Goal: Task Accomplishment & Management: Complete application form

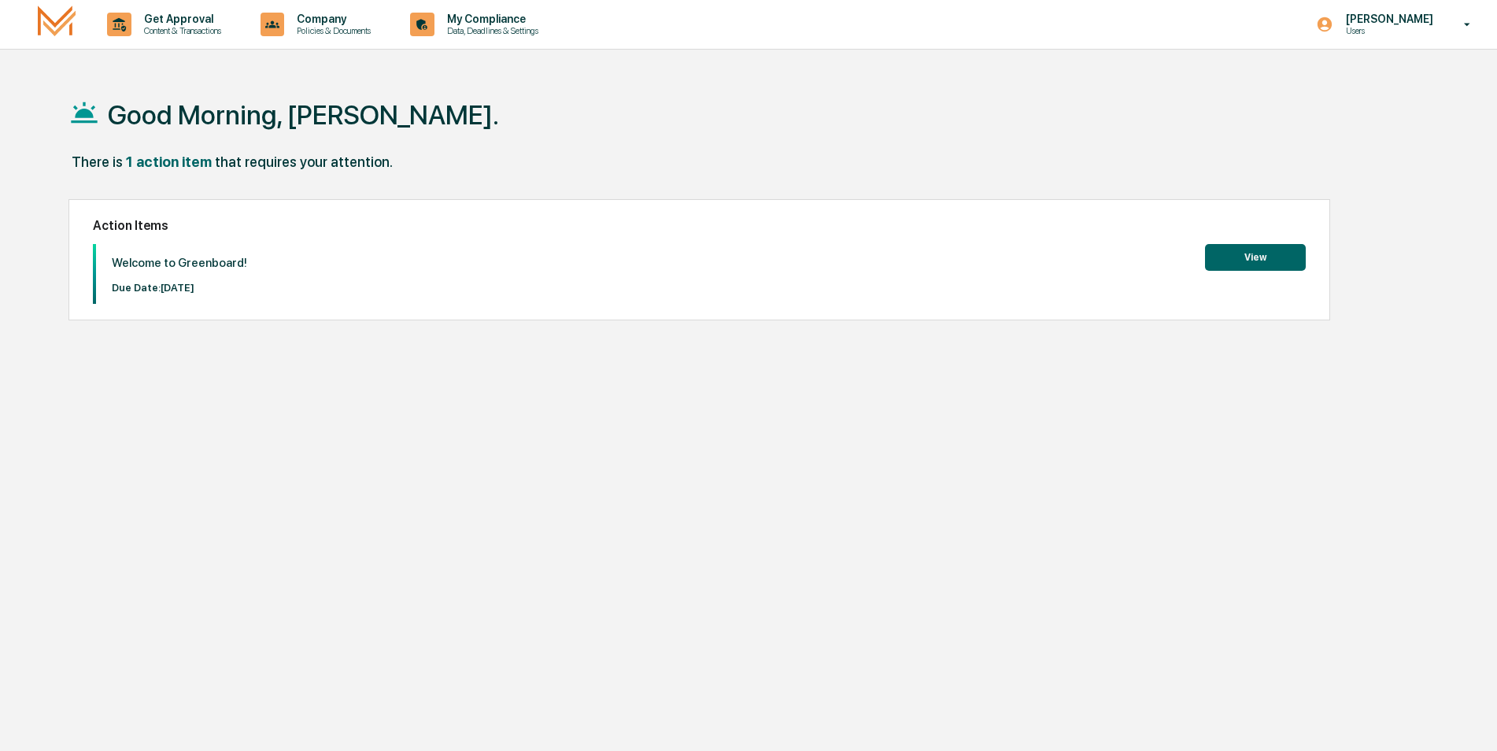
click at [1251, 253] on button "View" at bounding box center [1255, 257] width 101 height 27
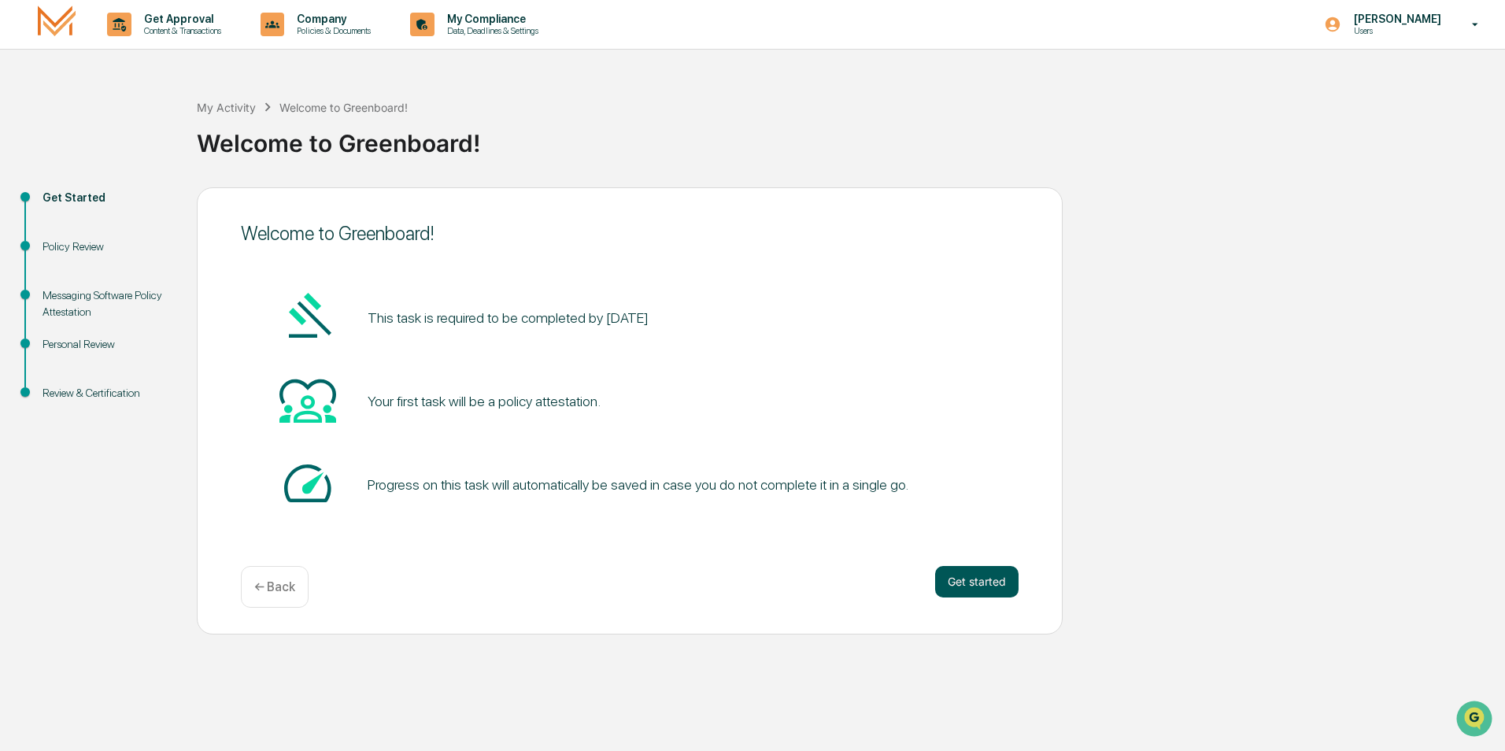
click at [972, 580] on button "Get started" at bounding box center [976, 581] width 83 height 31
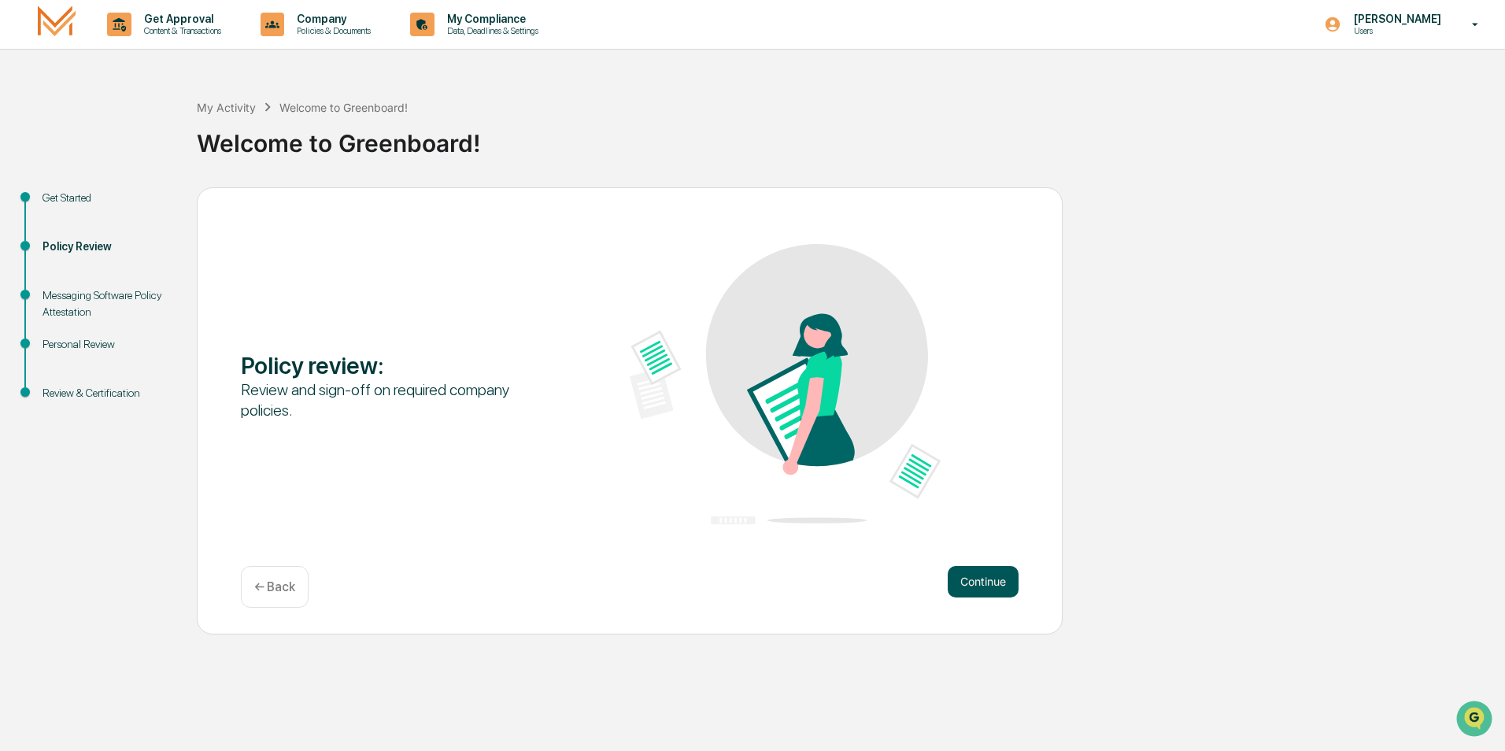
click at [994, 575] on button "Continue" at bounding box center [983, 581] width 71 height 31
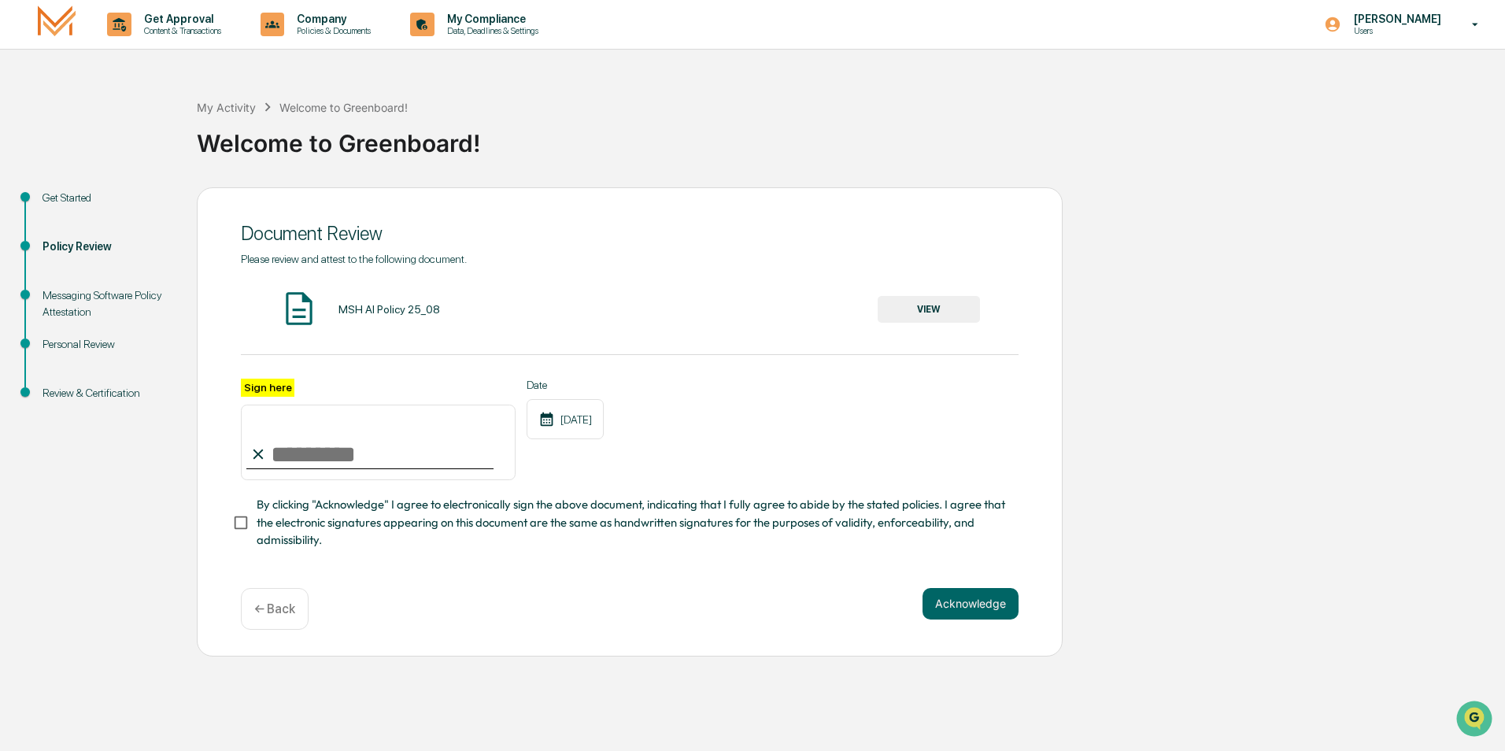
click at [287, 455] on input "Sign here" at bounding box center [378, 443] width 275 height 76
type input "**********"
click at [961, 604] on button "Acknowledge" at bounding box center [970, 603] width 96 height 31
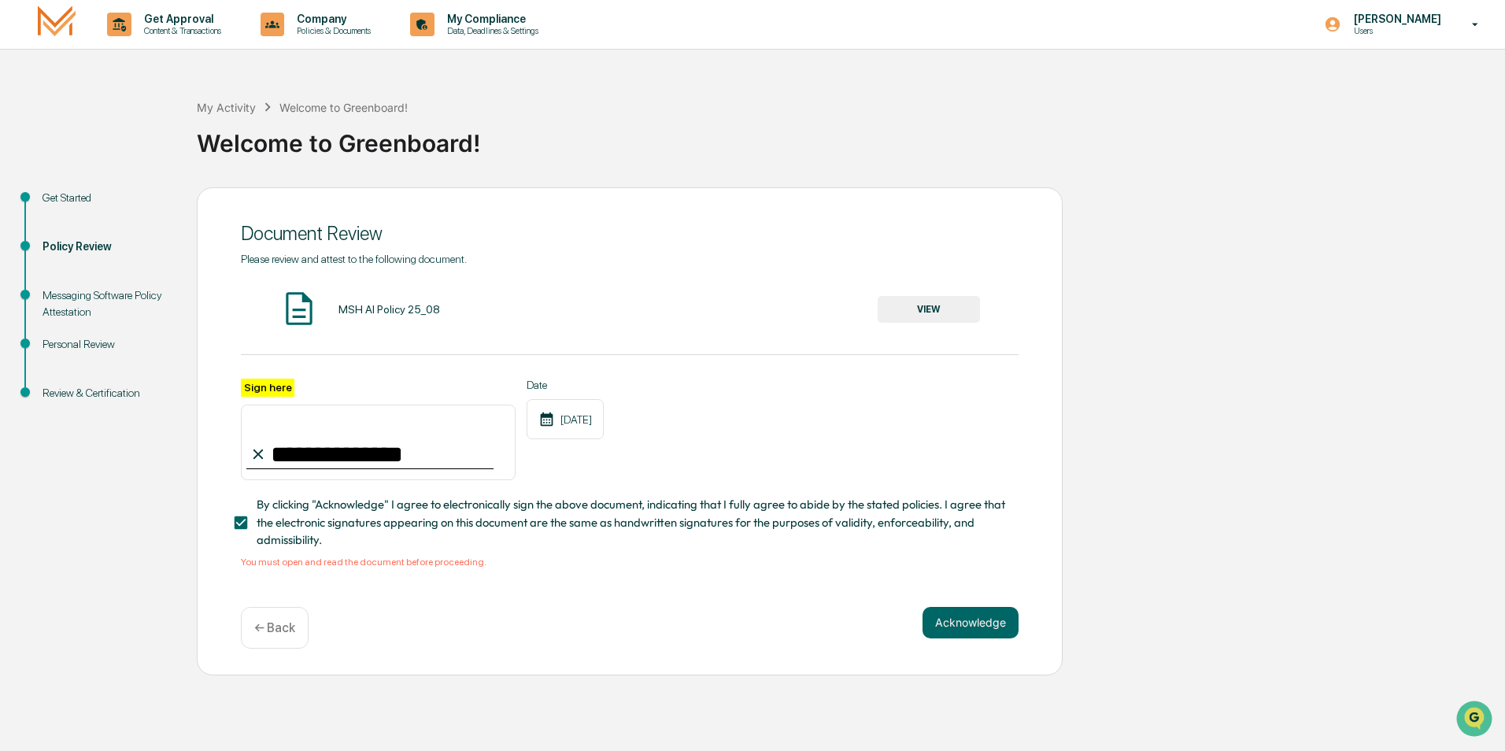
click at [546, 422] on icon at bounding box center [546, 419] width 17 height 17
click at [926, 301] on button "VIEW" at bounding box center [929, 309] width 102 height 27
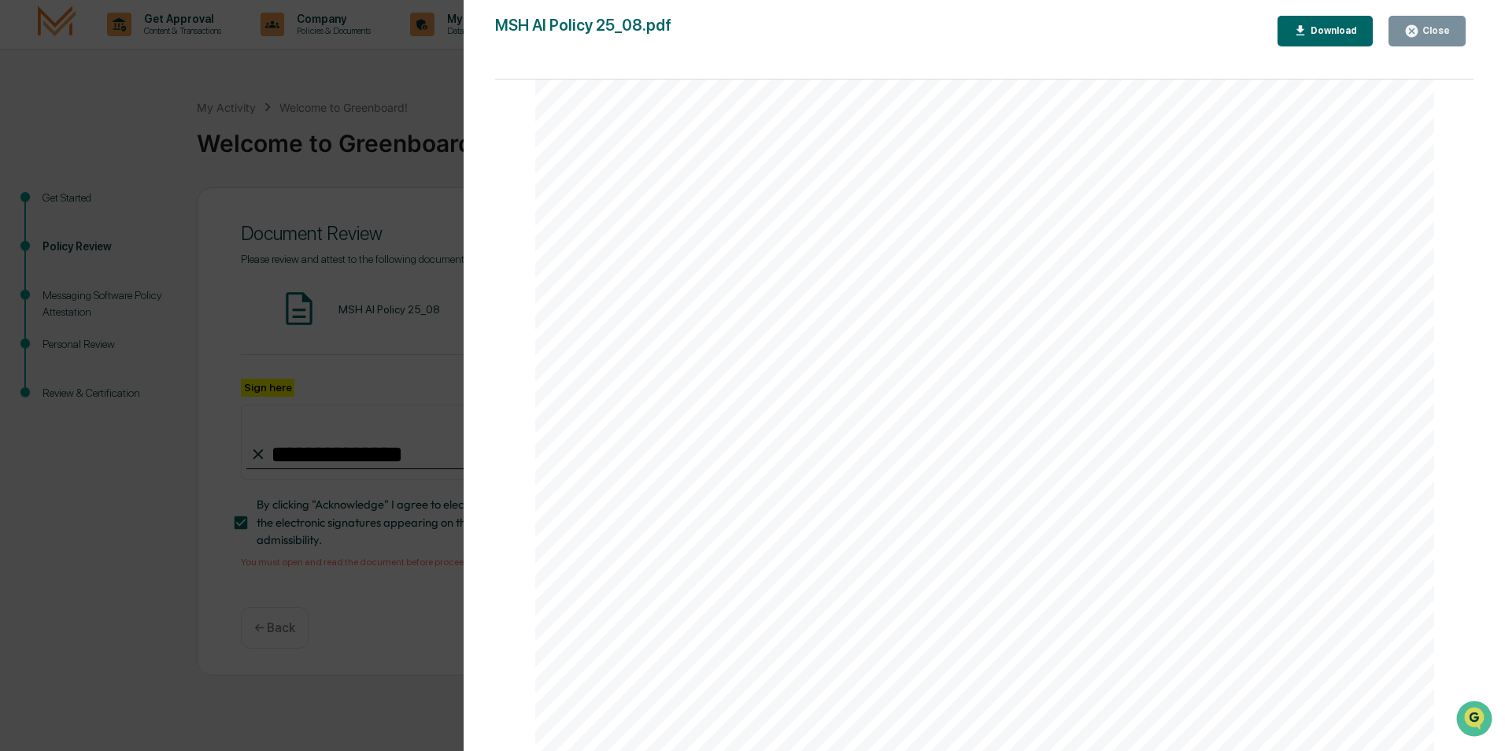
scroll to position [2959, 0]
click at [1440, 32] on div "Close" at bounding box center [1434, 30] width 31 height 11
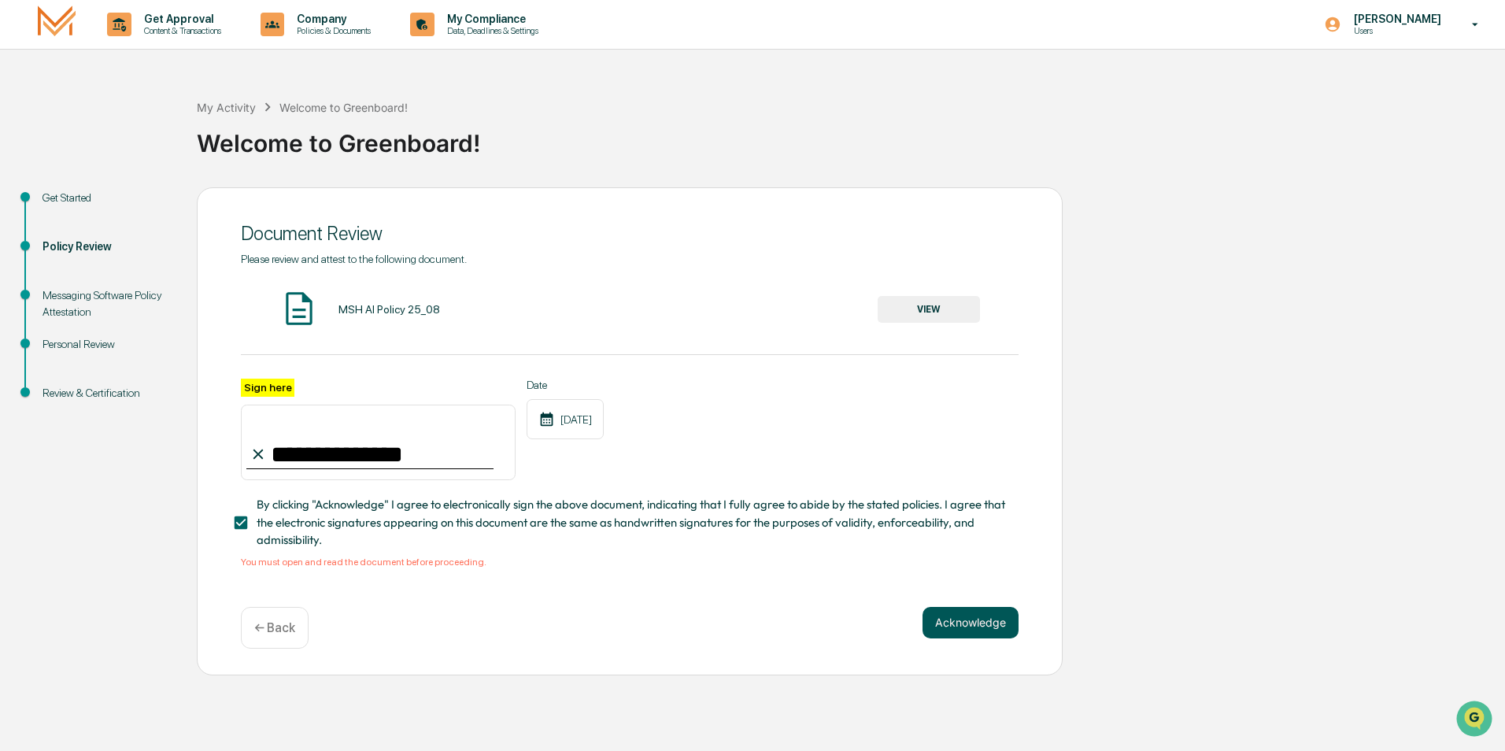
click at [967, 631] on button "Acknowledge" at bounding box center [970, 622] width 96 height 31
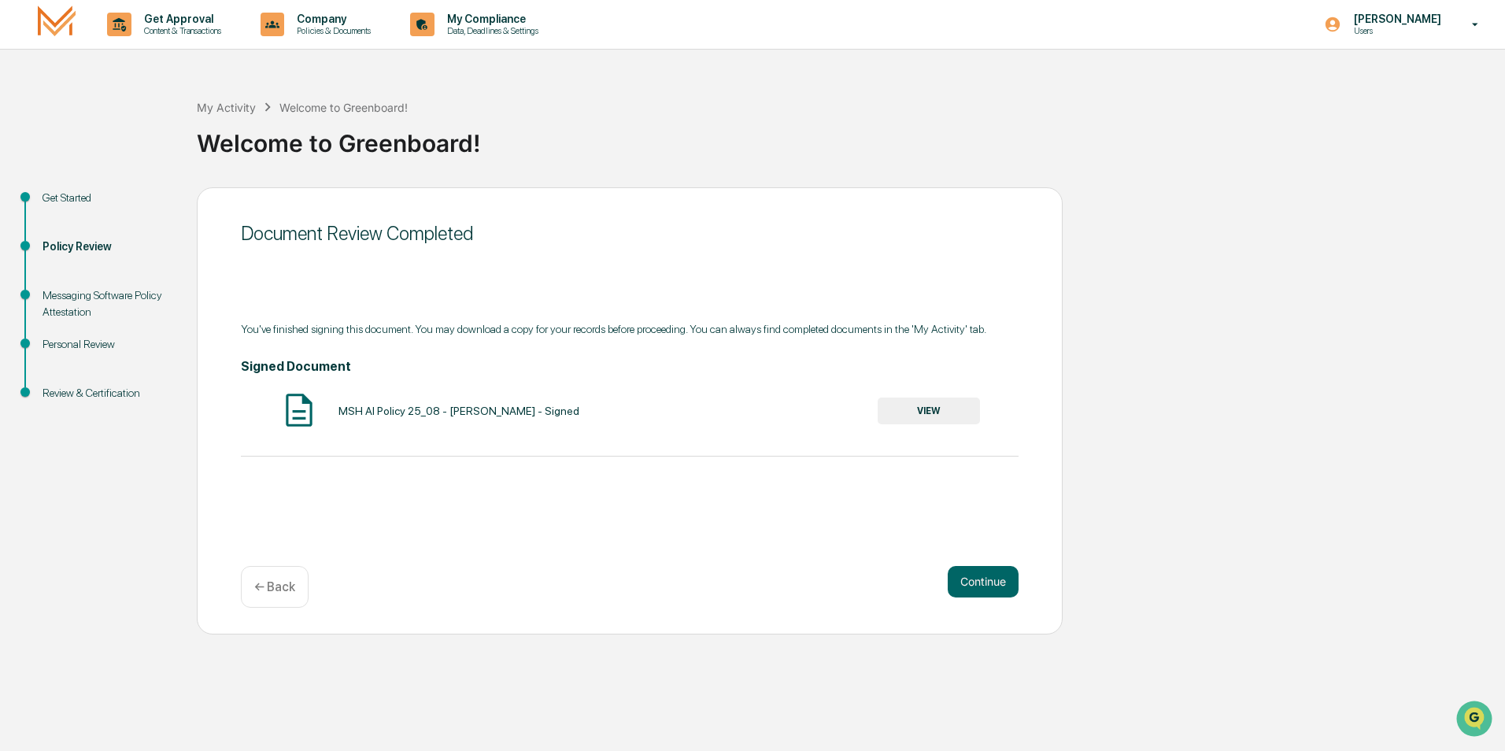
click at [942, 406] on button "VIEW" at bounding box center [929, 410] width 102 height 27
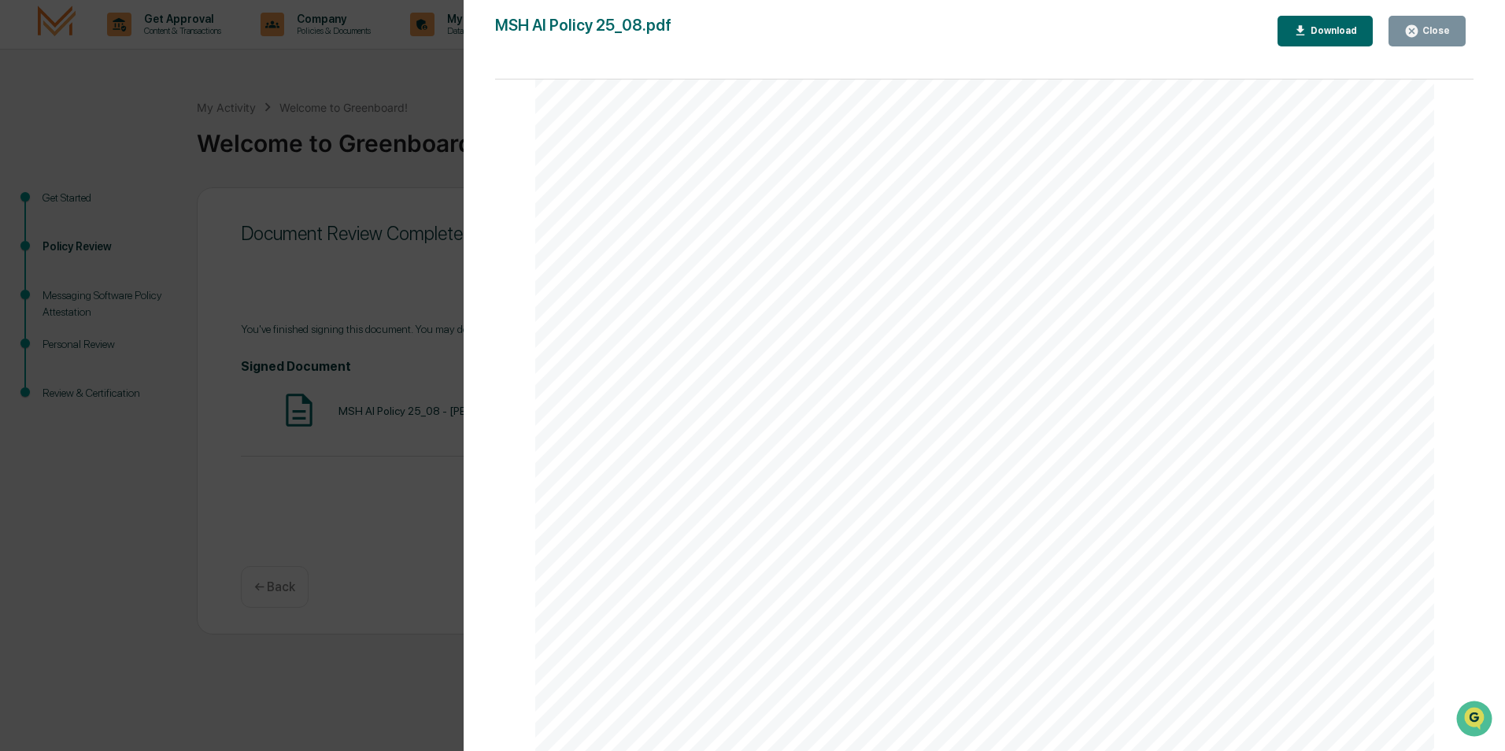
scroll to position [4174, 0]
click at [1427, 27] on div "Close" at bounding box center [1434, 30] width 31 height 11
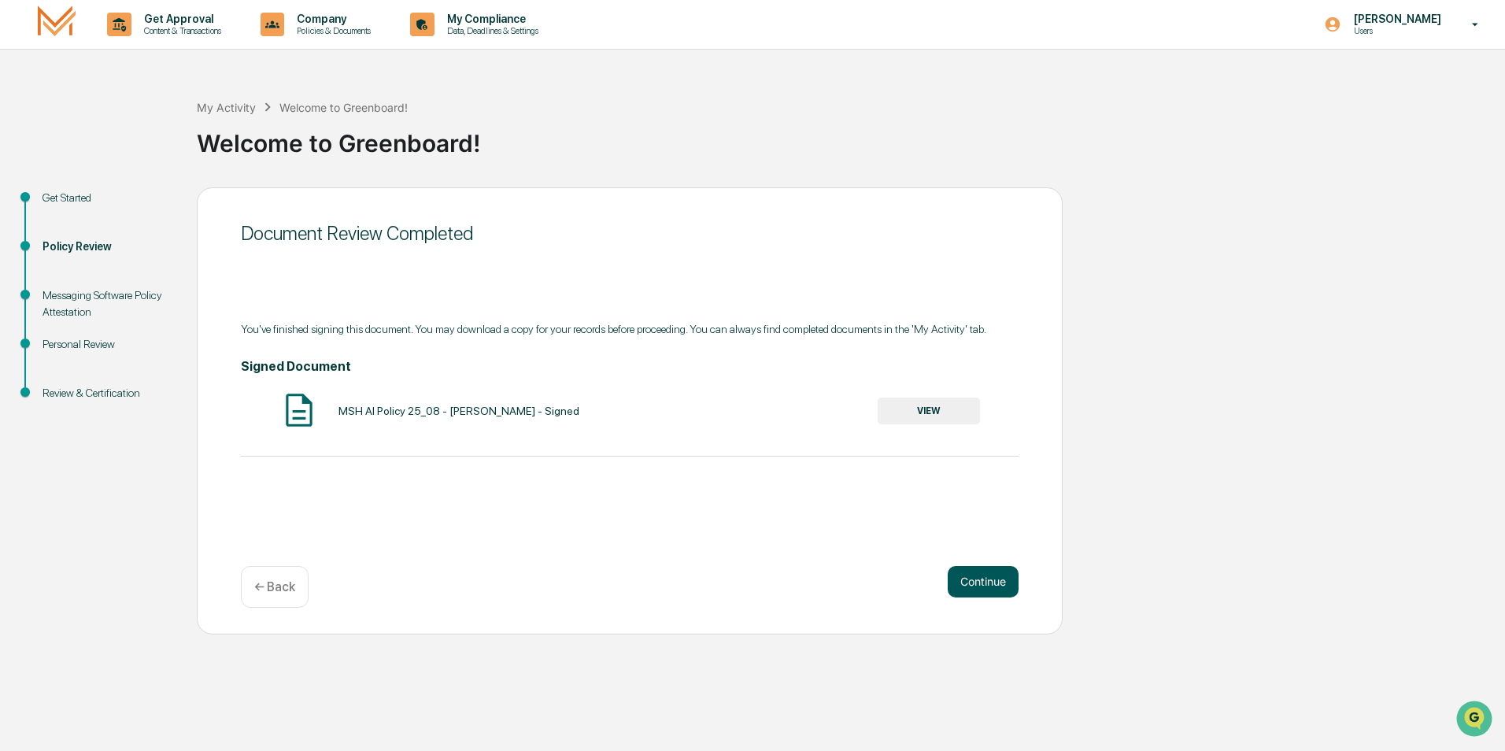
click at [987, 585] on button "Continue" at bounding box center [983, 581] width 71 height 31
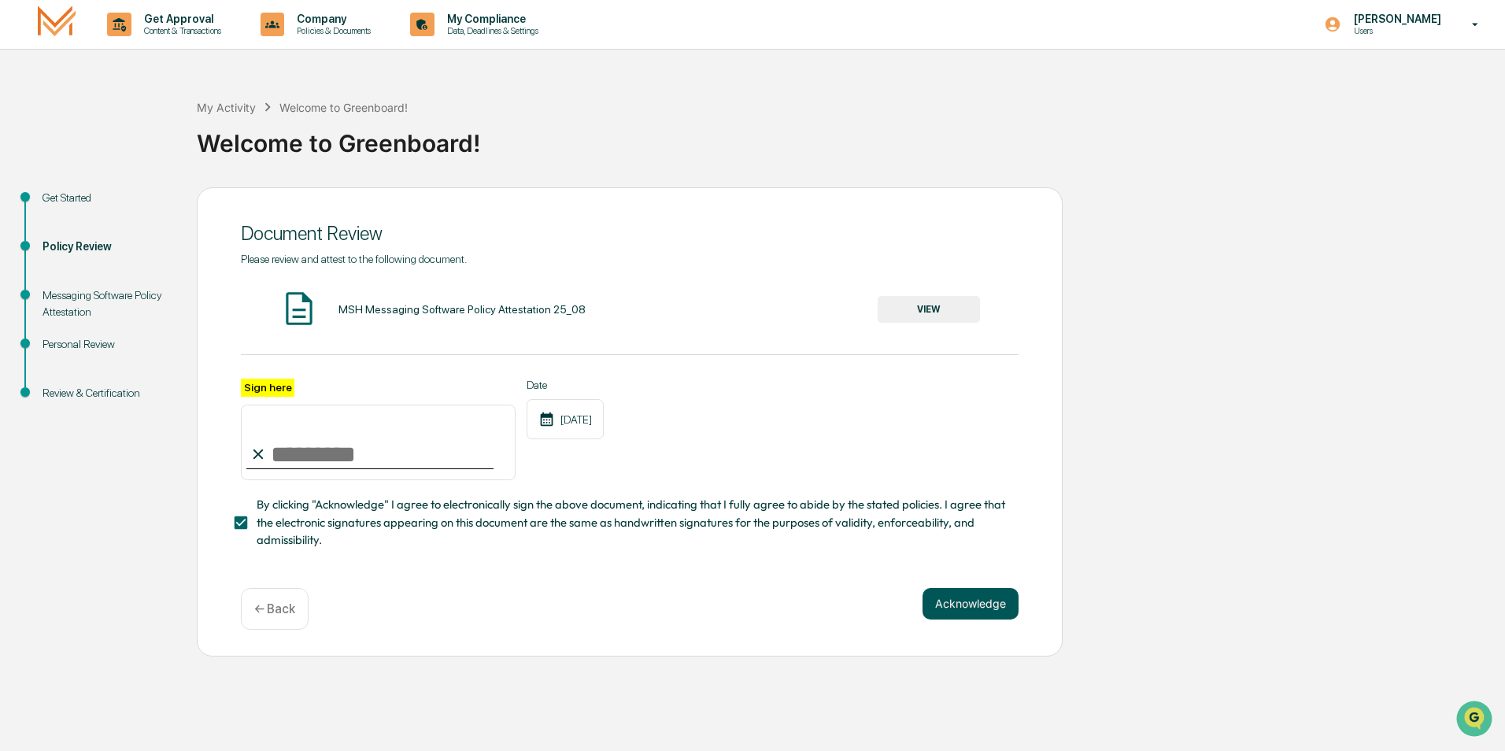
click at [964, 608] on button "Acknowledge" at bounding box center [970, 603] width 96 height 31
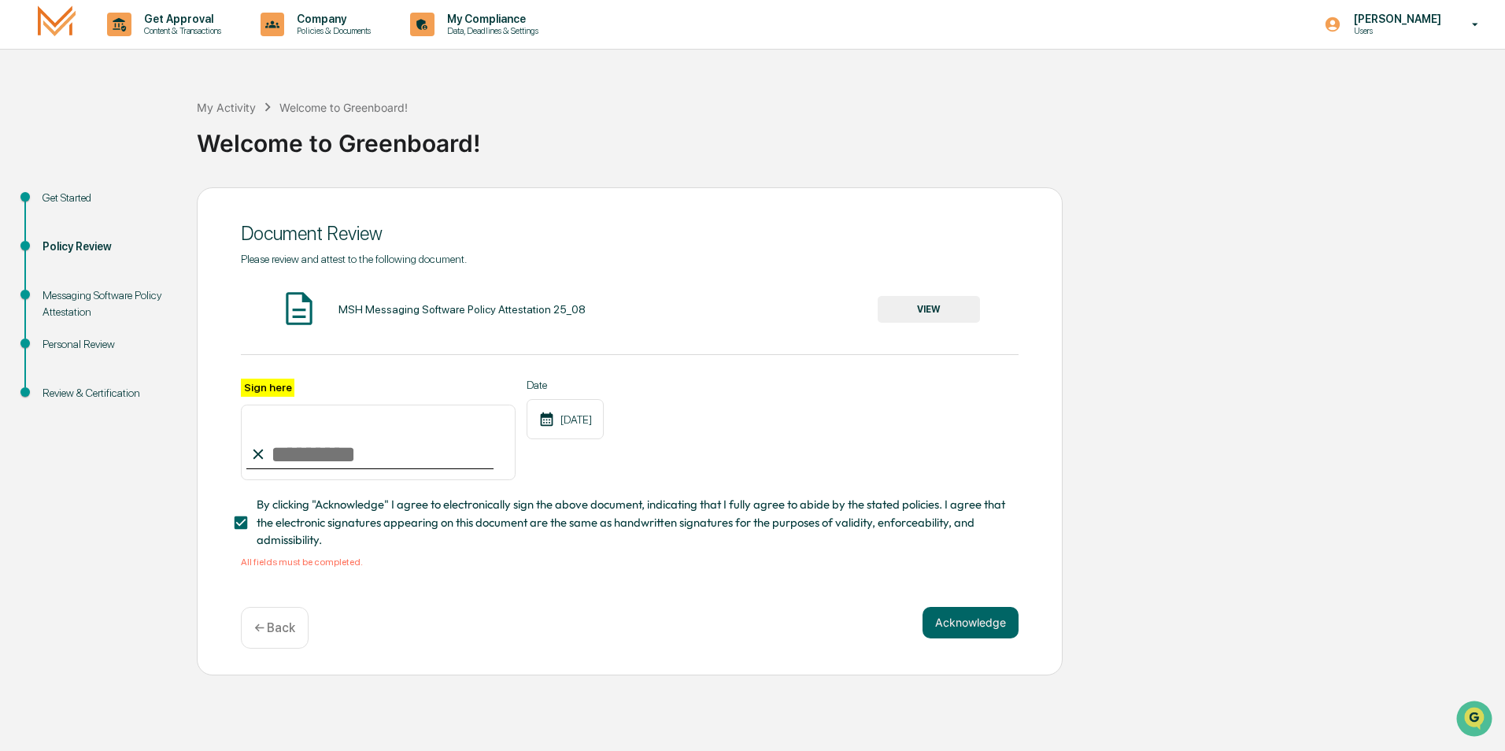
click at [922, 304] on button "VIEW" at bounding box center [929, 309] width 102 height 27
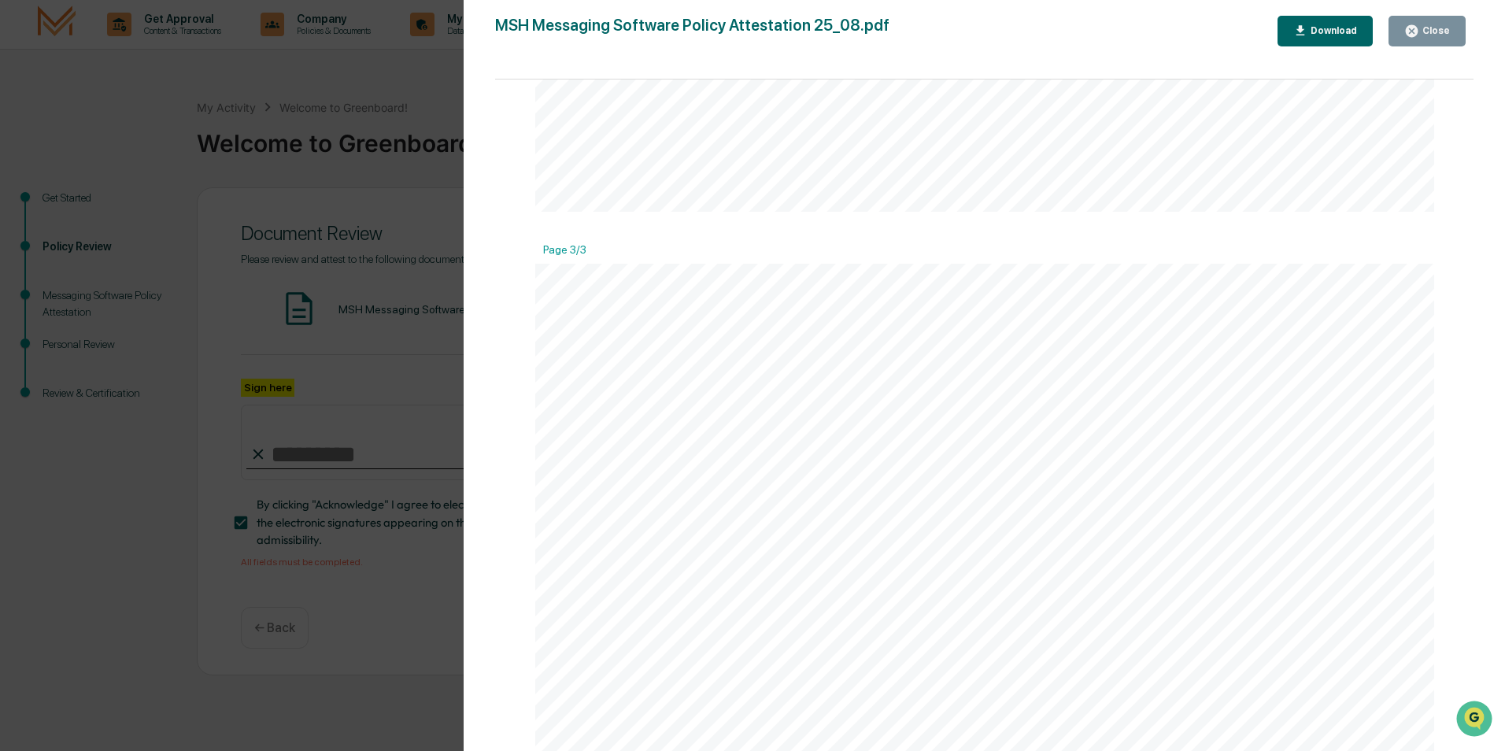
scroll to position [2959, 0]
click at [895, 361] on div "Messaging Software Policy Attestation [PERSON_NAME] & Co., Member FINRA/SIPC Pa…" at bounding box center [985, 170] width 900 height 1164
click at [976, 502] on div "Messaging Software Policy Attestation [PERSON_NAME] & Co., Member FINRA/SIPC Pa…" at bounding box center [985, 327] width 900 height 1164
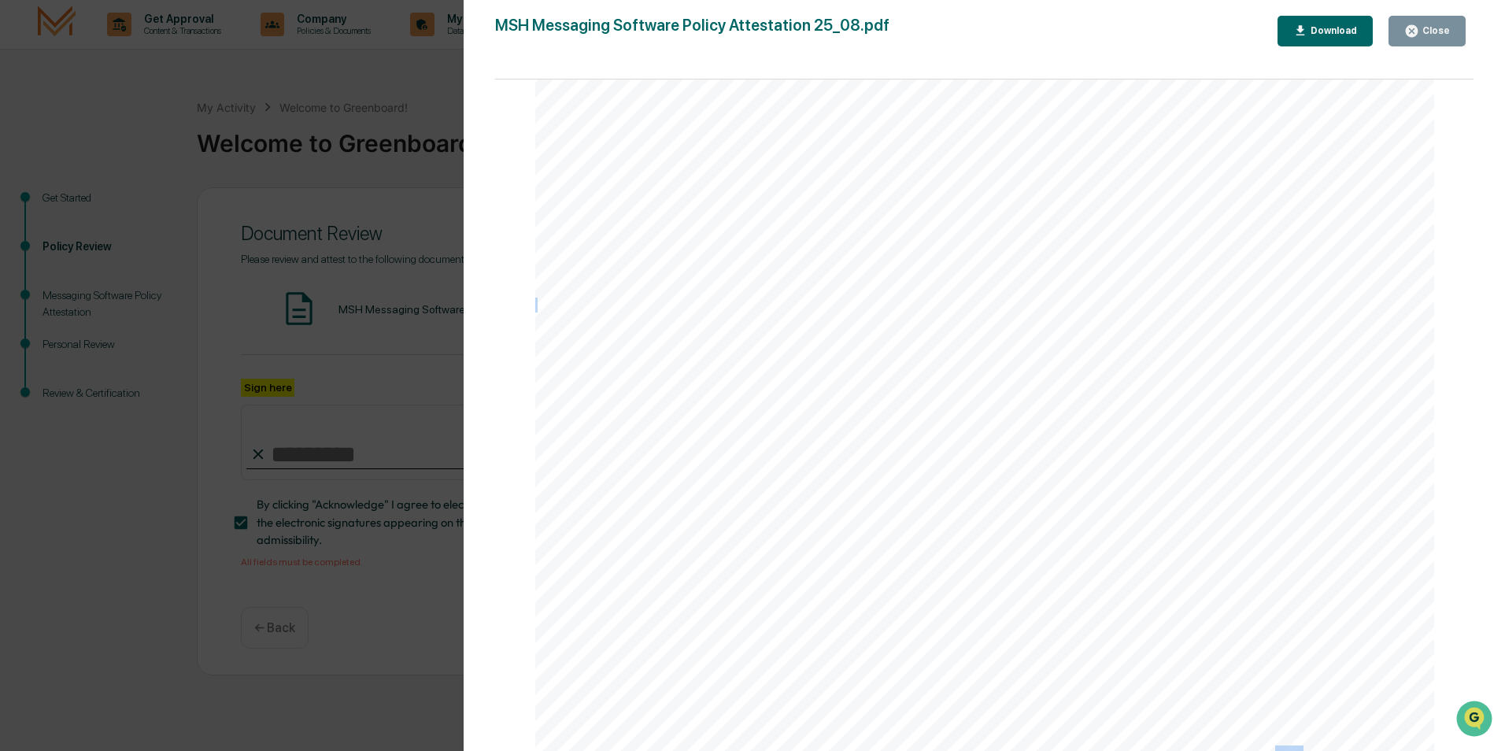
click at [974, 501] on div "Messaging Software Policy Attestation [PERSON_NAME] & Co., Member FINRA/SIPC Pa…" at bounding box center [985, 327] width 900 height 1164
click at [1425, 435] on div "Messaging Software Policy Attestation [PERSON_NAME] & Co., Member FINRA/SIPC Pa…" at bounding box center [985, 327] width 900 height 1164
click at [1339, 26] on div "Download" at bounding box center [1332, 30] width 50 height 11
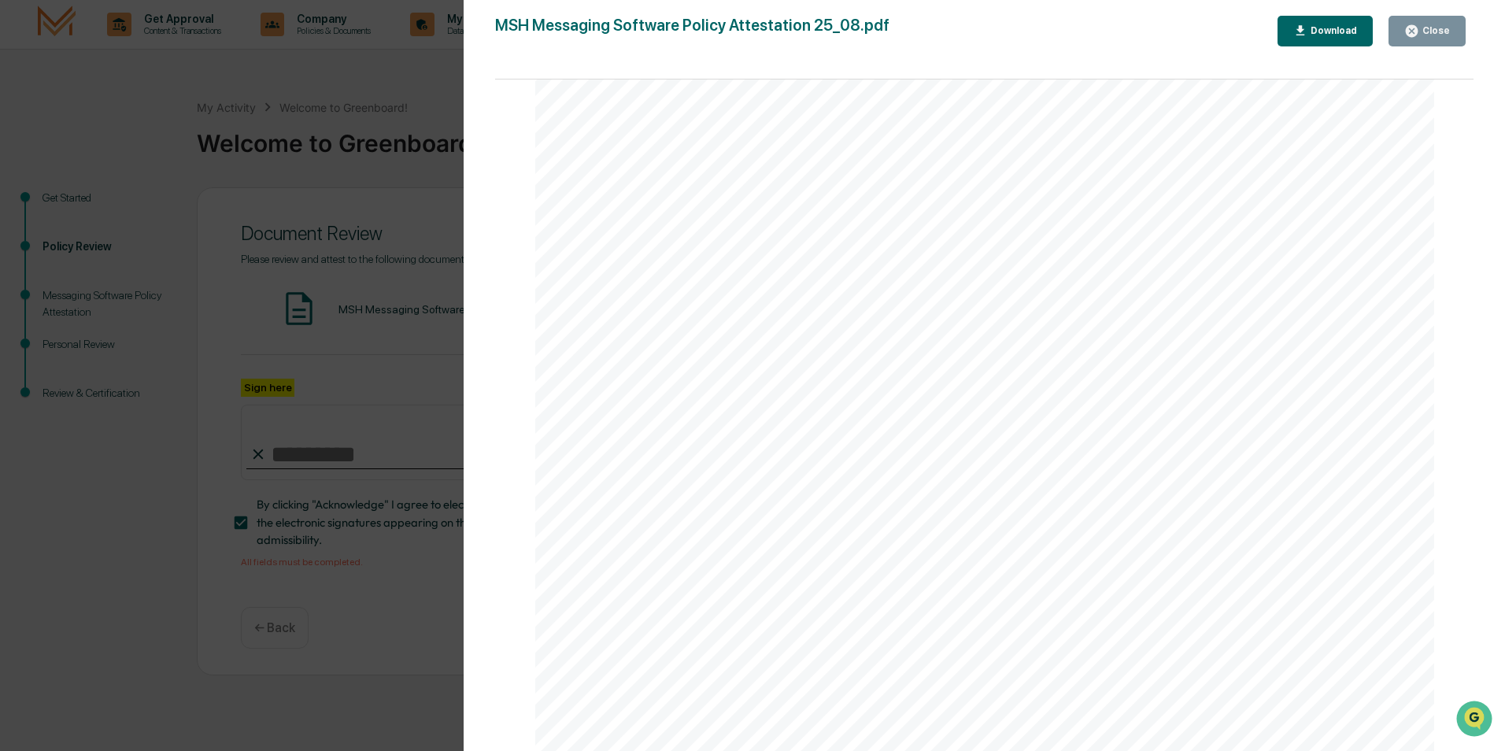
click at [919, 364] on div "Messaging Software Policy Attestation [PERSON_NAME] & Co., Member FINRA/SIPC Pa…" at bounding box center [985, 170] width 900 height 1164
click at [1220, 370] on div "Messaging Software Policy Attestation [PERSON_NAME] & Co., Member FINRA/SIPC Pa…" at bounding box center [985, 170] width 900 height 1164
click at [1315, 27] on div "Download" at bounding box center [1332, 30] width 50 height 11
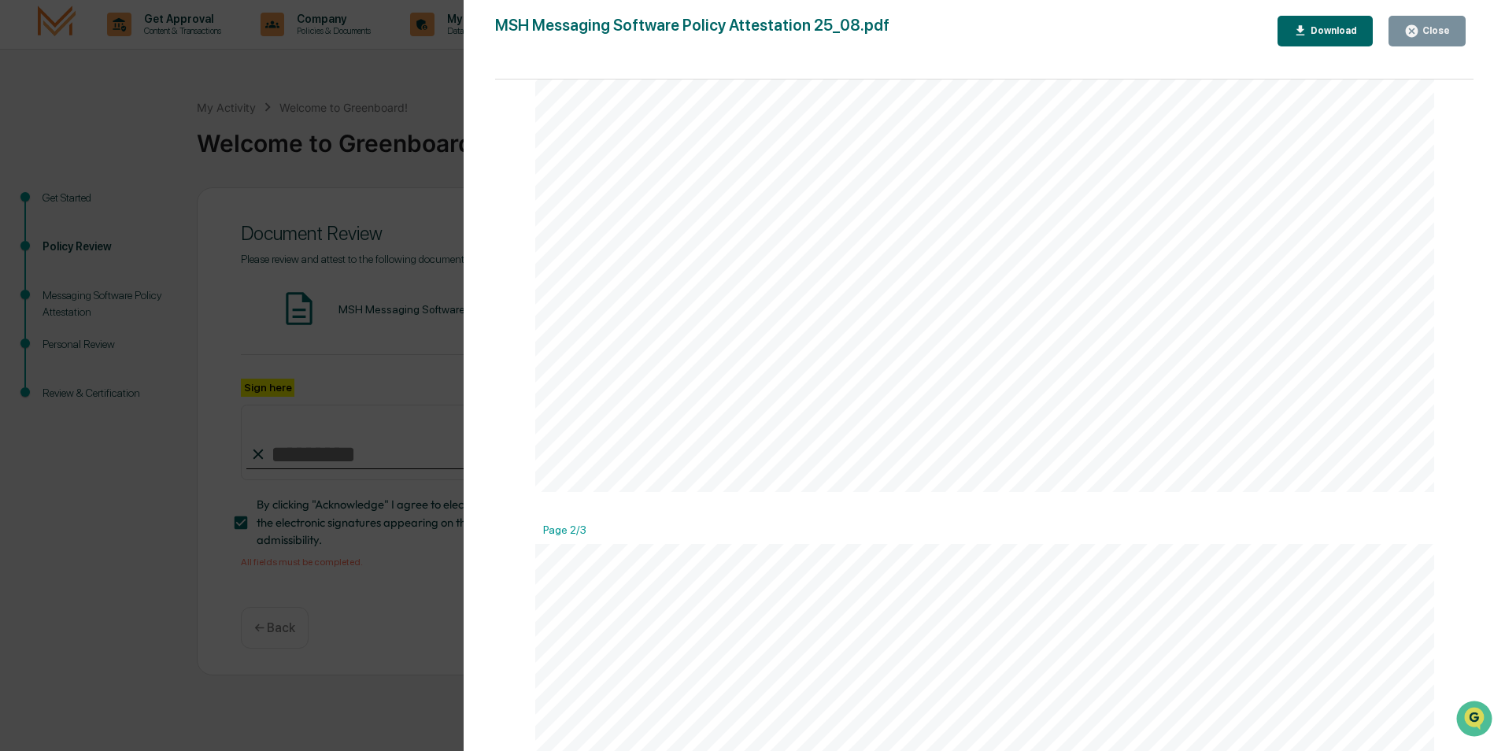
click at [1423, 24] on div "Close" at bounding box center [1427, 31] width 46 height 15
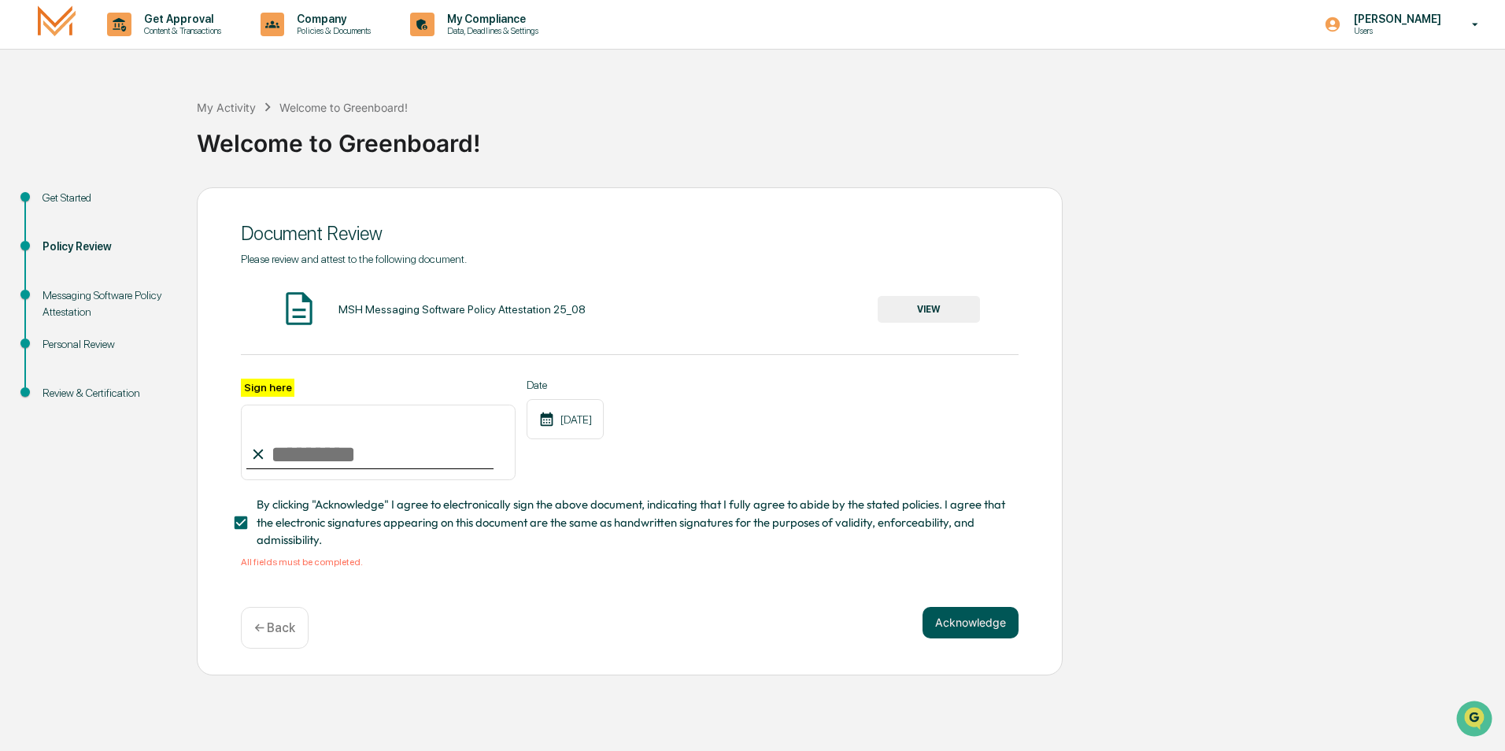
click at [953, 630] on button "Acknowledge" at bounding box center [970, 622] width 96 height 31
click at [327, 453] on input "Sign here" at bounding box center [378, 443] width 275 height 76
type input "**********"
click at [984, 626] on button "Acknowledge" at bounding box center [970, 622] width 96 height 31
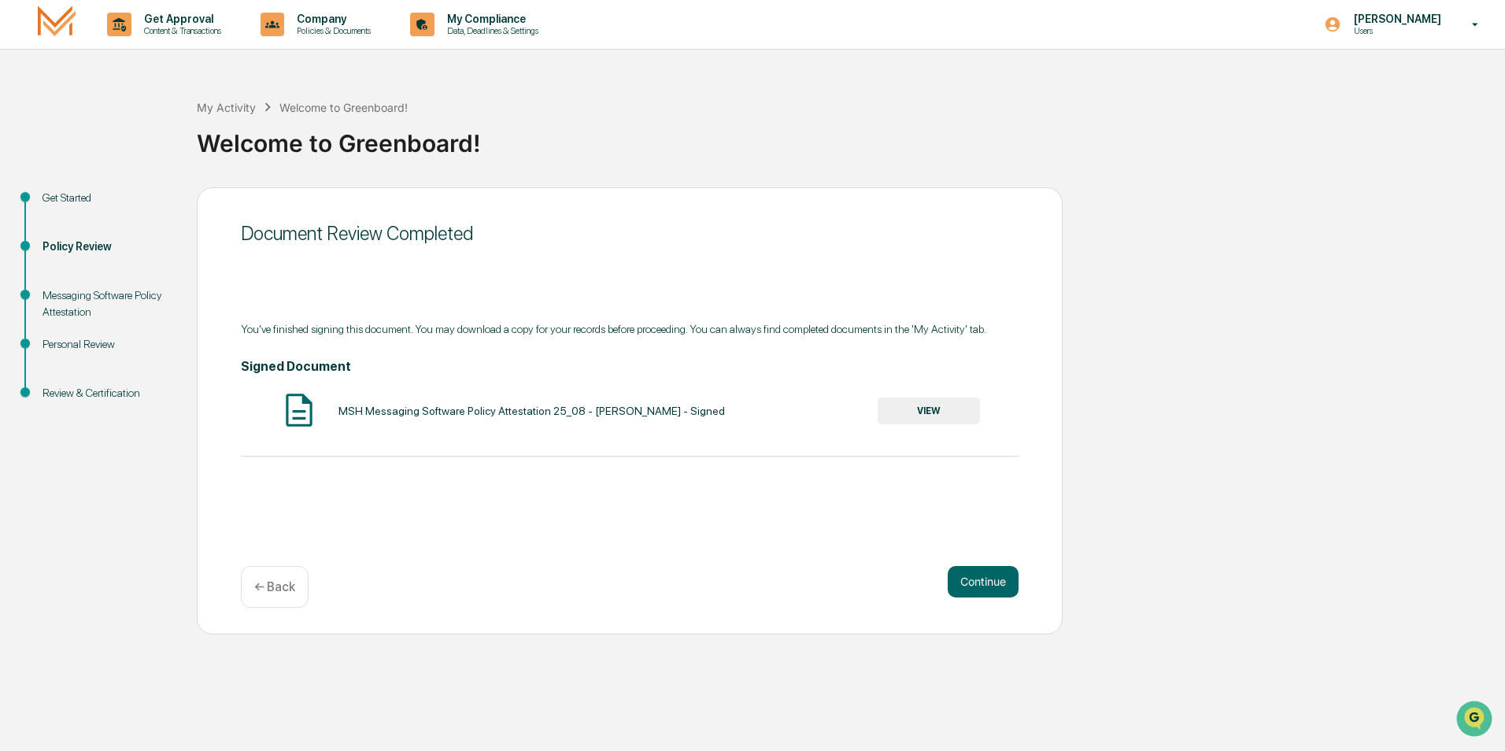
click at [300, 404] on img at bounding box center [298, 409] width 39 height 39
click at [942, 416] on button "VIEW" at bounding box center [929, 410] width 102 height 27
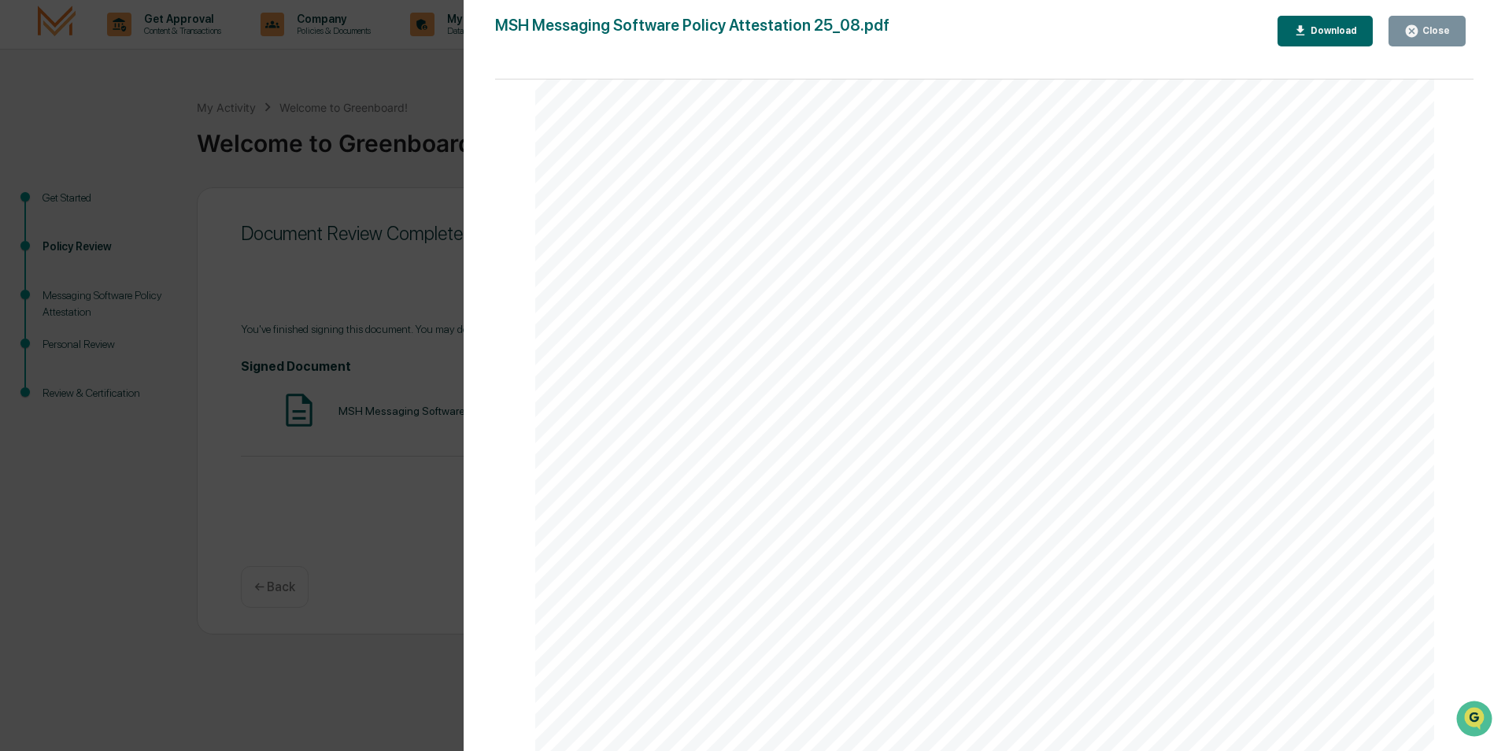
scroll to position [4174, 0]
